Goal: Communication & Community: Connect with others

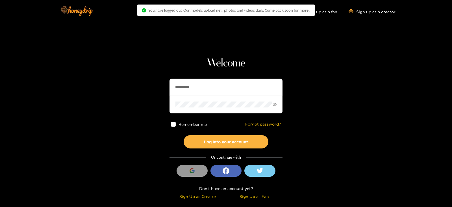
drag, startPoint x: 209, startPoint y: 91, endPoint x: 163, endPoint y: 91, distance: 45.5
click at [163, 91] on section "**********" at bounding box center [226, 100] width 452 height 201
type input "*********"
click at [184, 135] on button "Log into your account" at bounding box center [226, 141] width 85 height 13
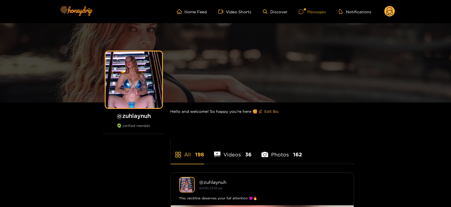
click at [307, 13] on div at bounding box center [303, 11] width 8 height 5
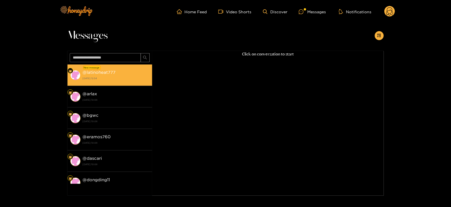
click at [110, 69] on div "@ latinoheat777 [DATE] 12:54" at bounding box center [116, 75] width 67 height 13
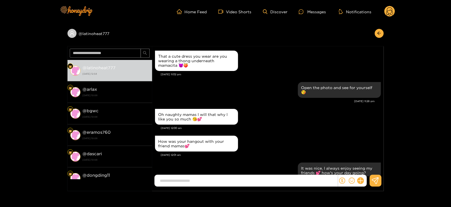
scroll to position [572, 0]
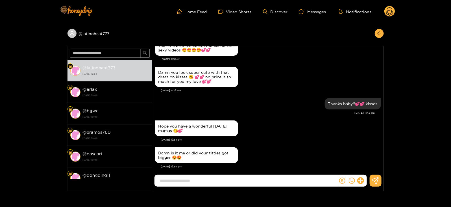
type input "*"
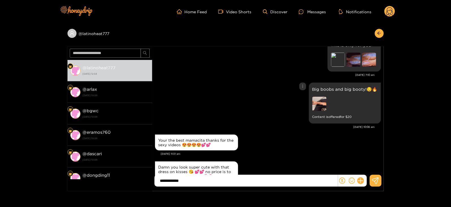
scroll to position [438, 0]
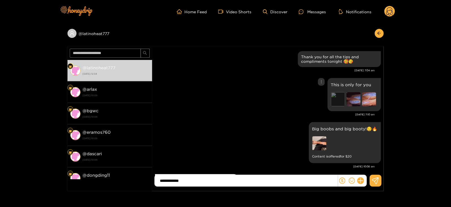
click at [342, 98] on div "Preview" at bounding box center [338, 99] width 14 height 14
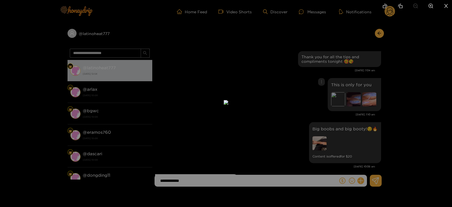
click at [348, 111] on div at bounding box center [226, 103] width 452 height 207
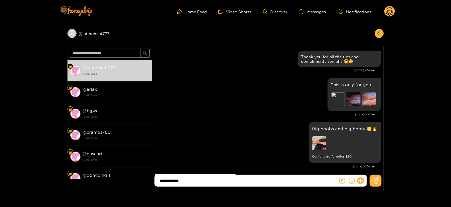
scroll to position [572, 0]
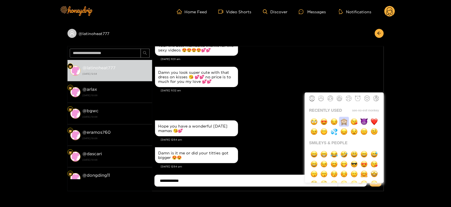
click at [348, 122] on button "button" at bounding box center [344, 122] width 10 height 10
click at [376, 120] on img "button" at bounding box center [374, 121] width 7 height 7
type input "**********"
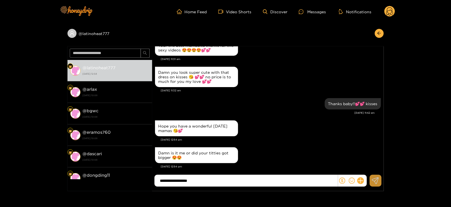
click at [377, 181] on icon at bounding box center [375, 180] width 7 height 7
